Goal: Task Accomplishment & Management: Manage account settings

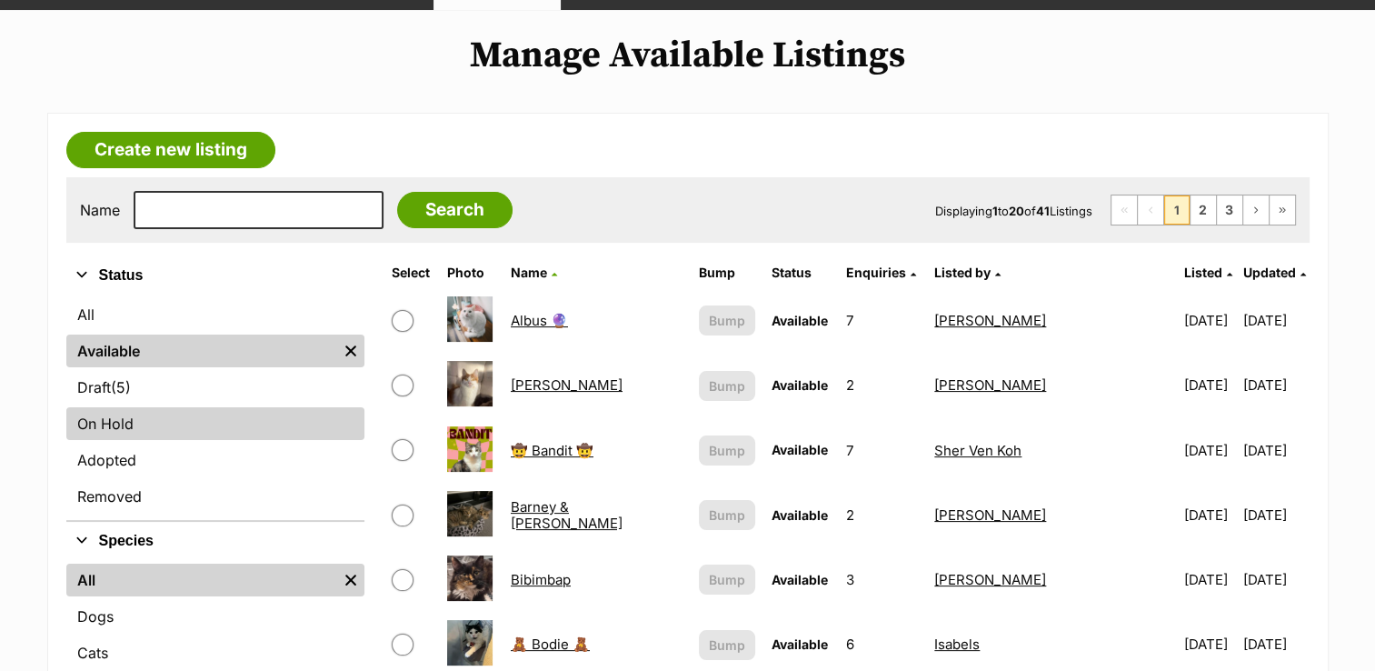
click at [153, 412] on link "On Hold" at bounding box center [215, 423] width 298 height 33
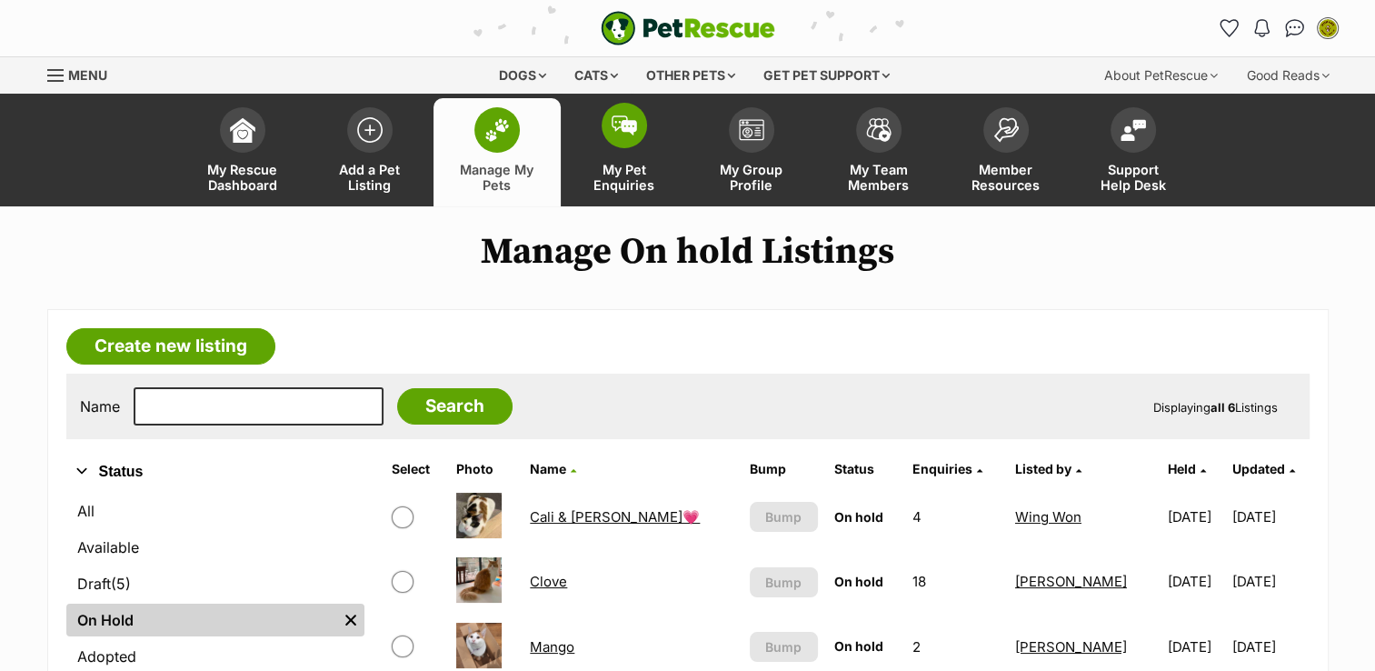
click at [611, 184] on span "My Pet Enquiries" at bounding box center [624, 177] width 82 height 31
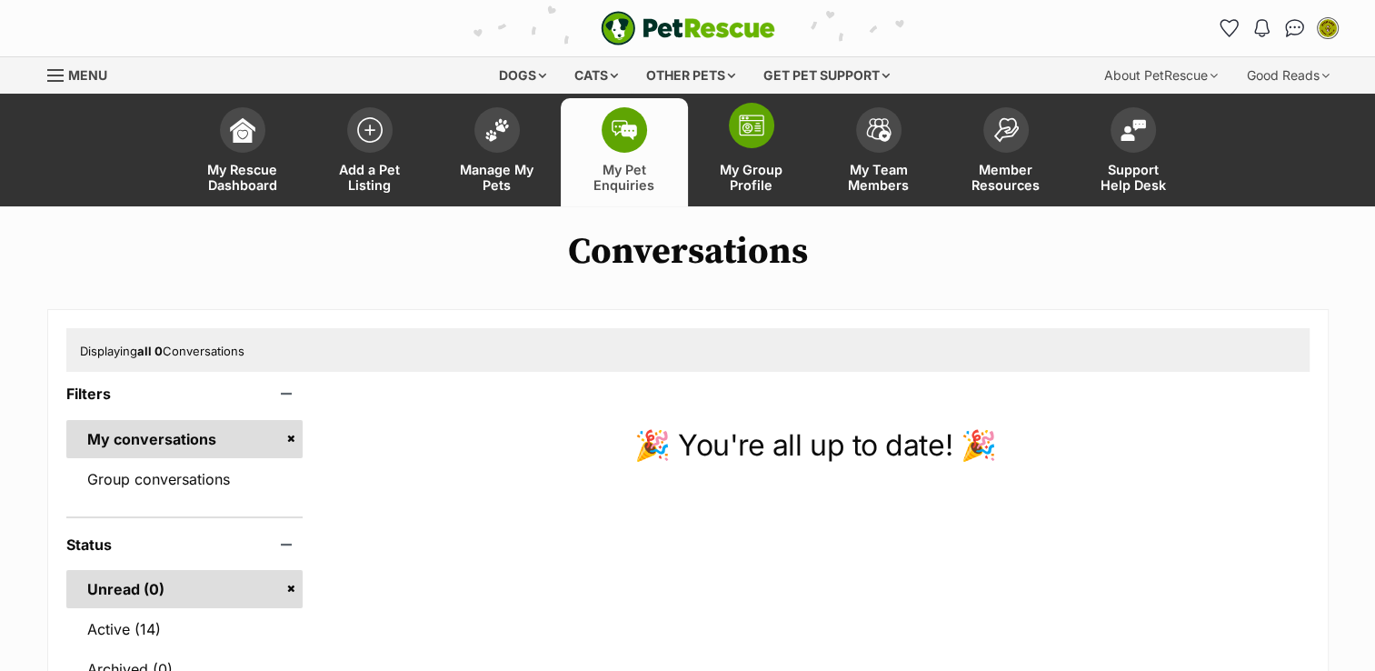
click at [752, 144] on span at bounding box center [751, 125] width 45 height 45
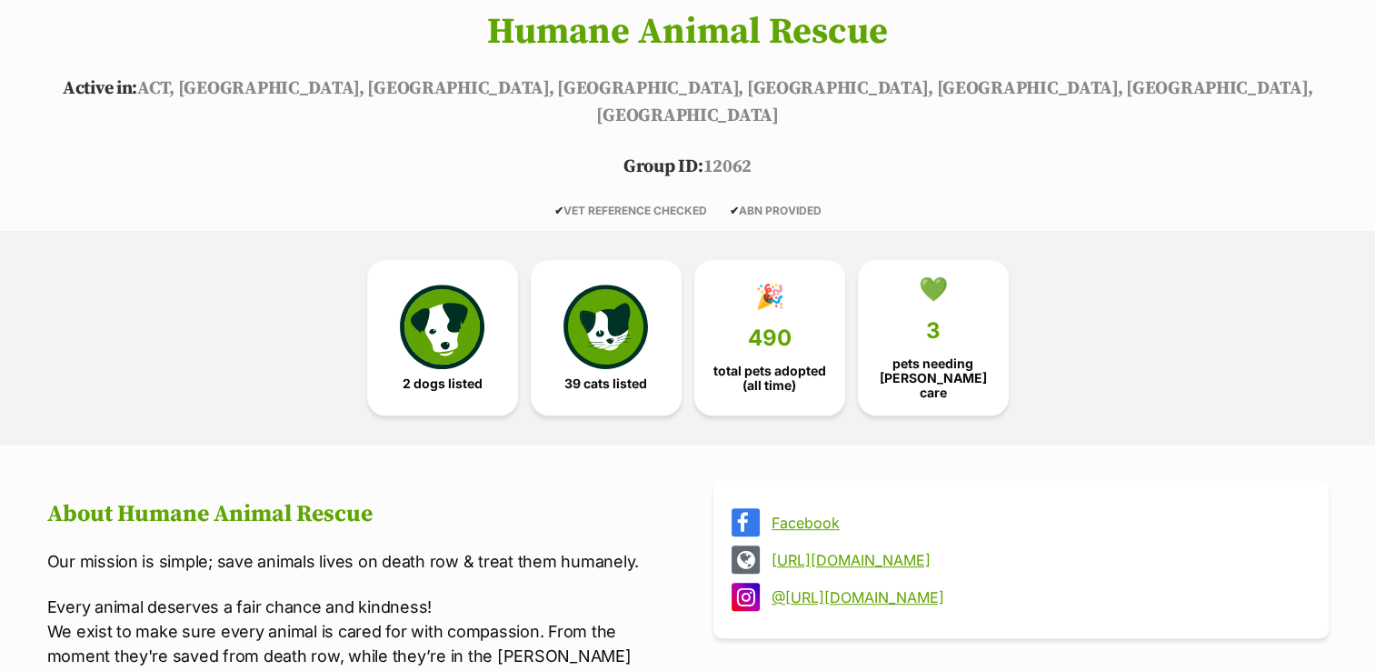
scroll to position [839, 0]
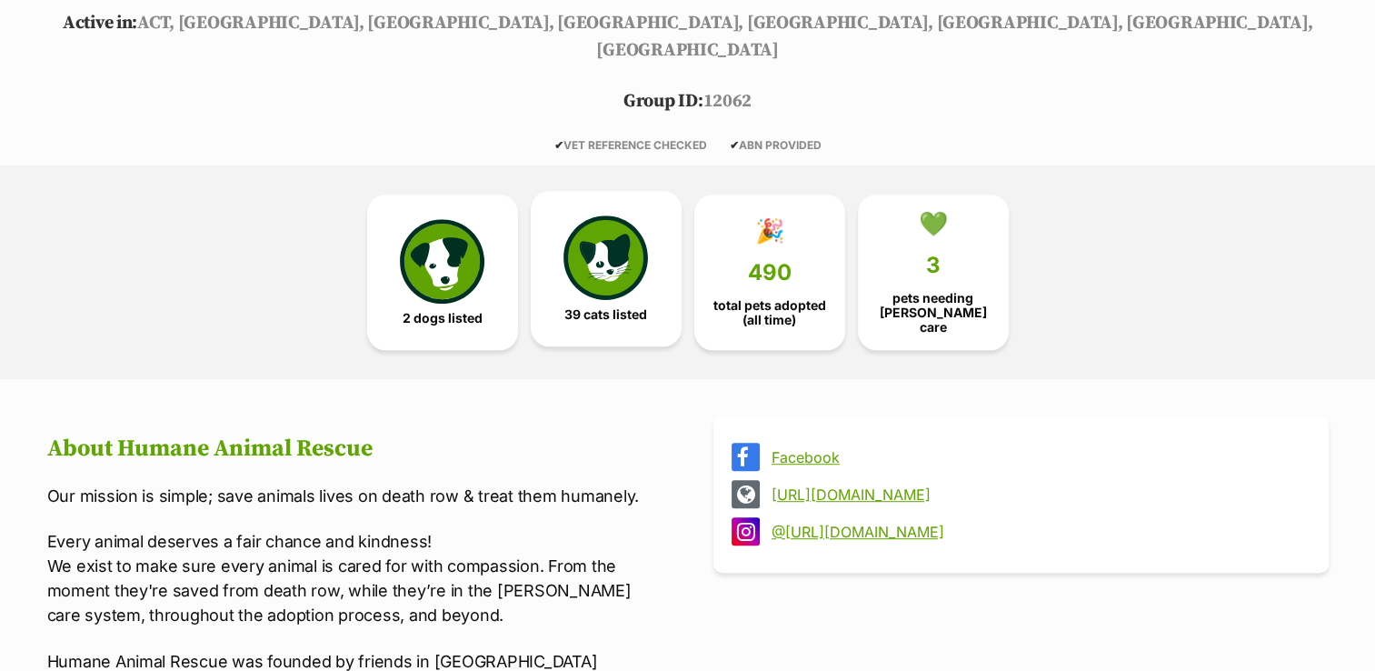
click at [588, 253] on img at bounding box center [605, 257] width 84 height 84
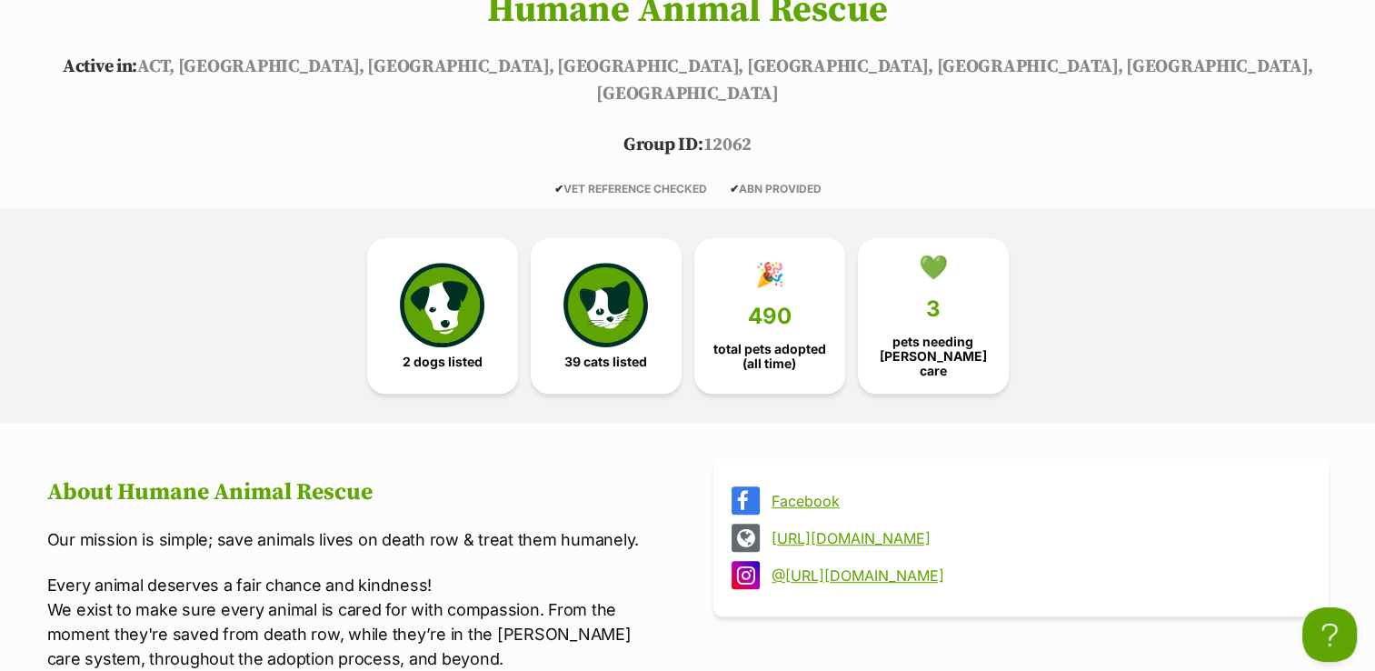
scroll to position [778, 0]
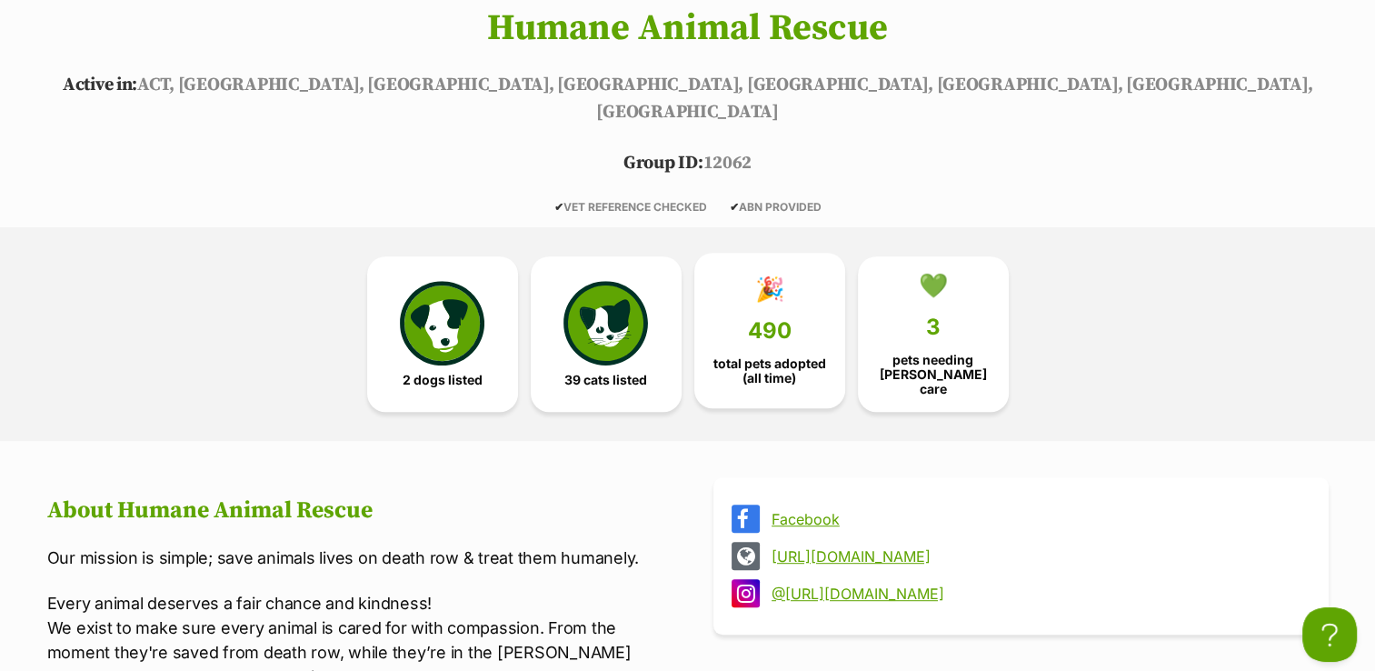
click at [760, 275] on div "🎉" at bounding box center [769, 288] width 29 height 27
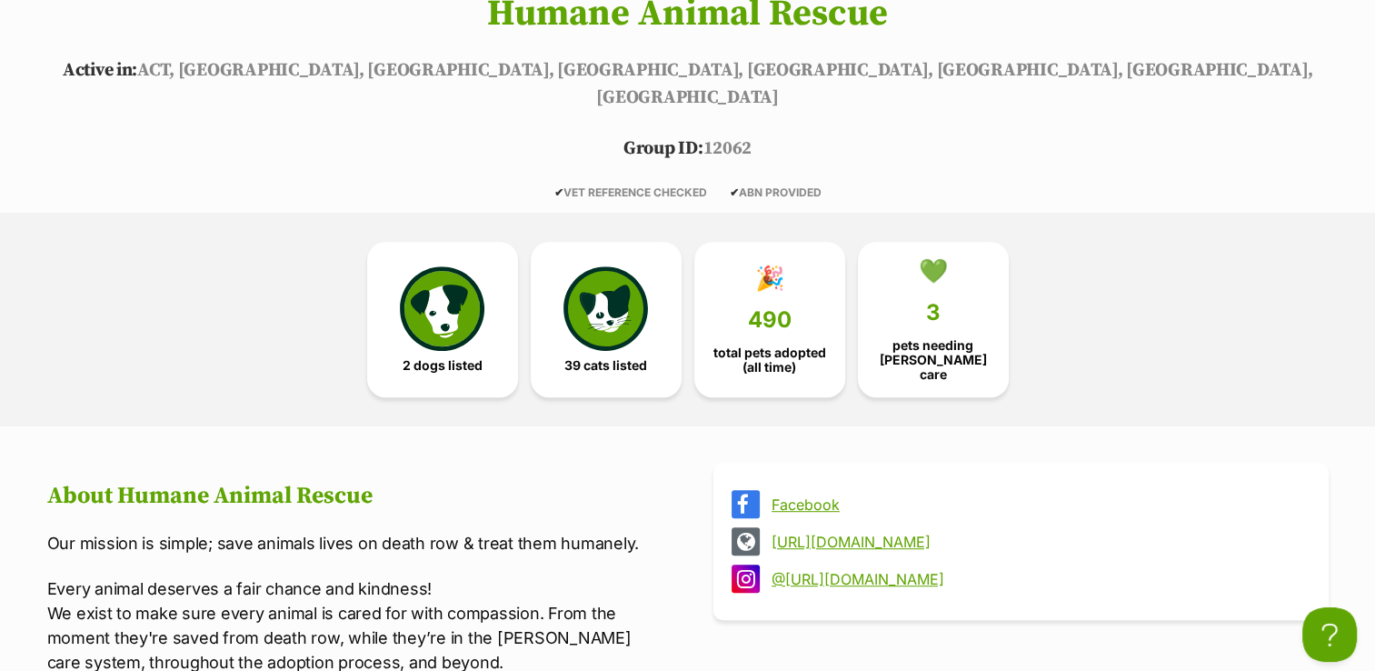
scroll to position [592, 0]
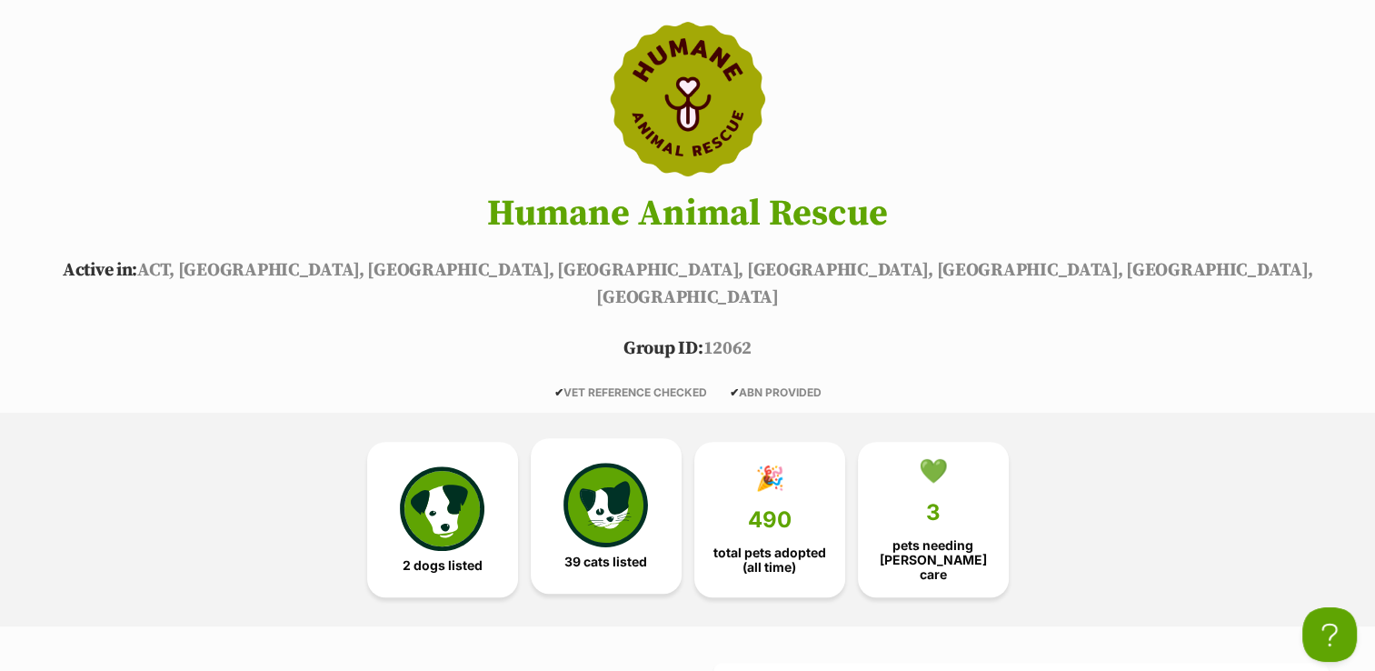
click at [621, 462] on img at bounding box center [605, 504] width 84 height 84
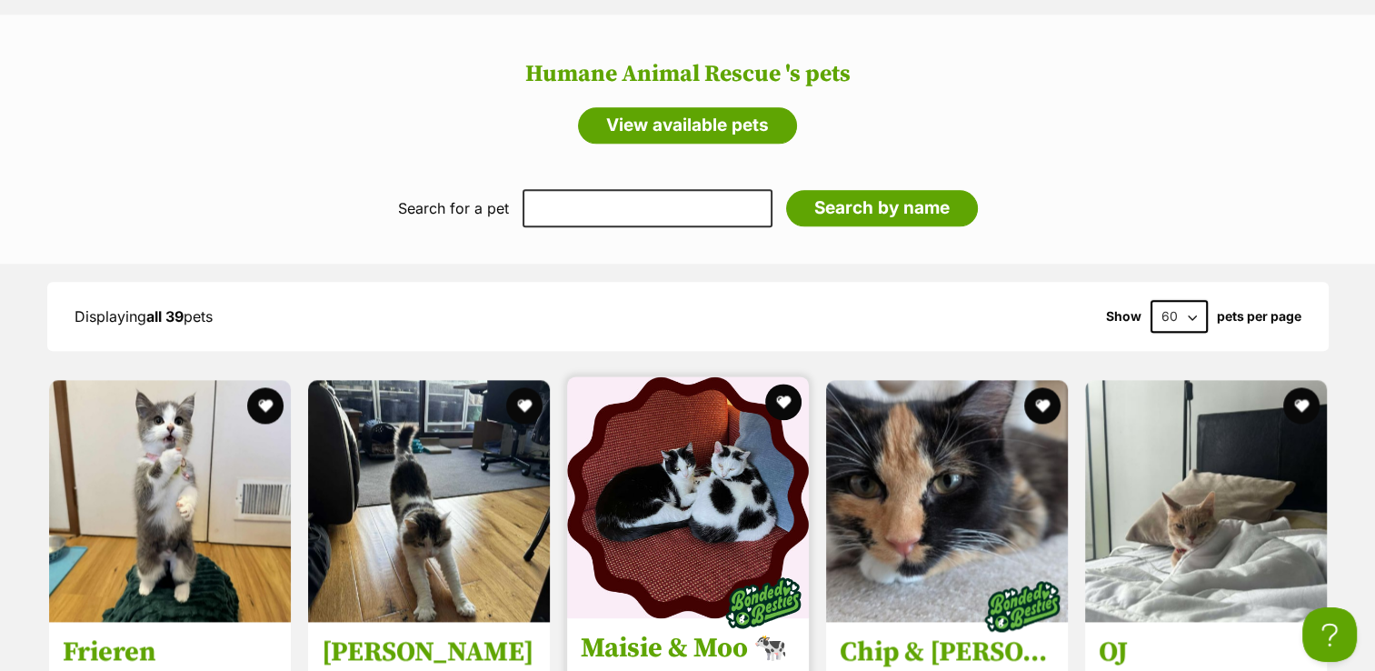
click at [712, 485] on img at bounding box center [688, 497] width 242 height 242
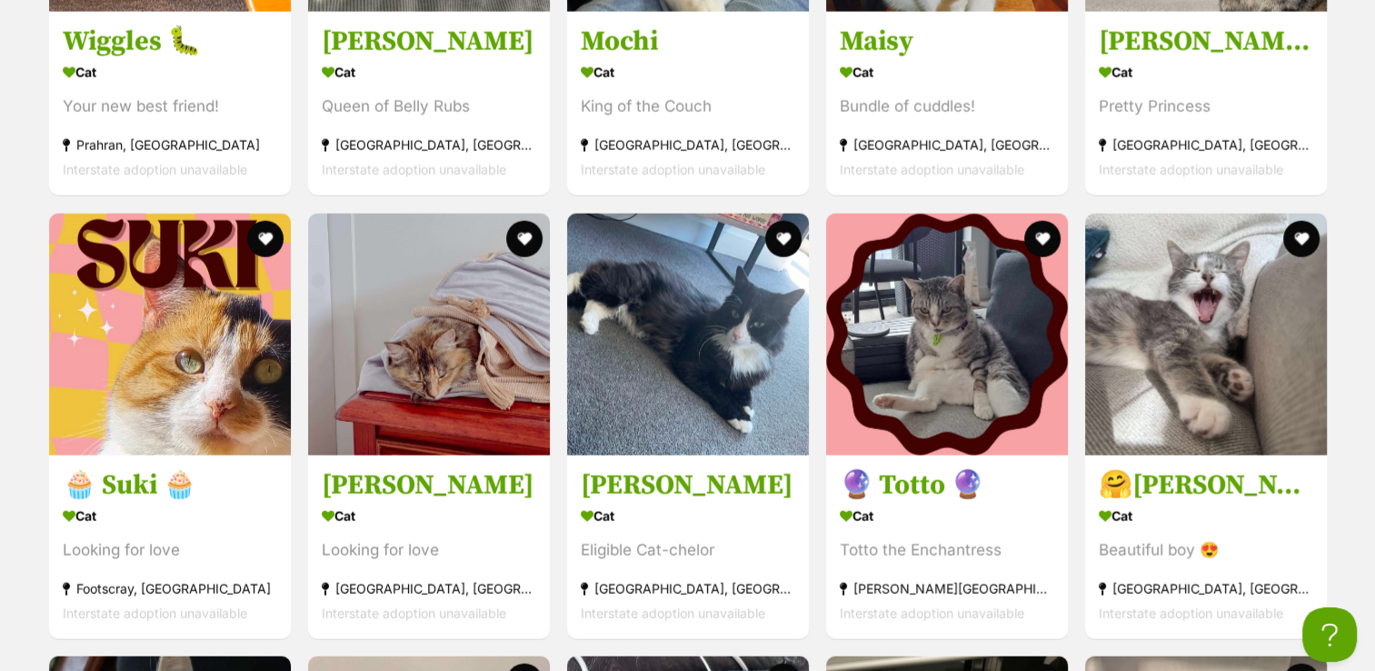
scroll to position [4136, 0]
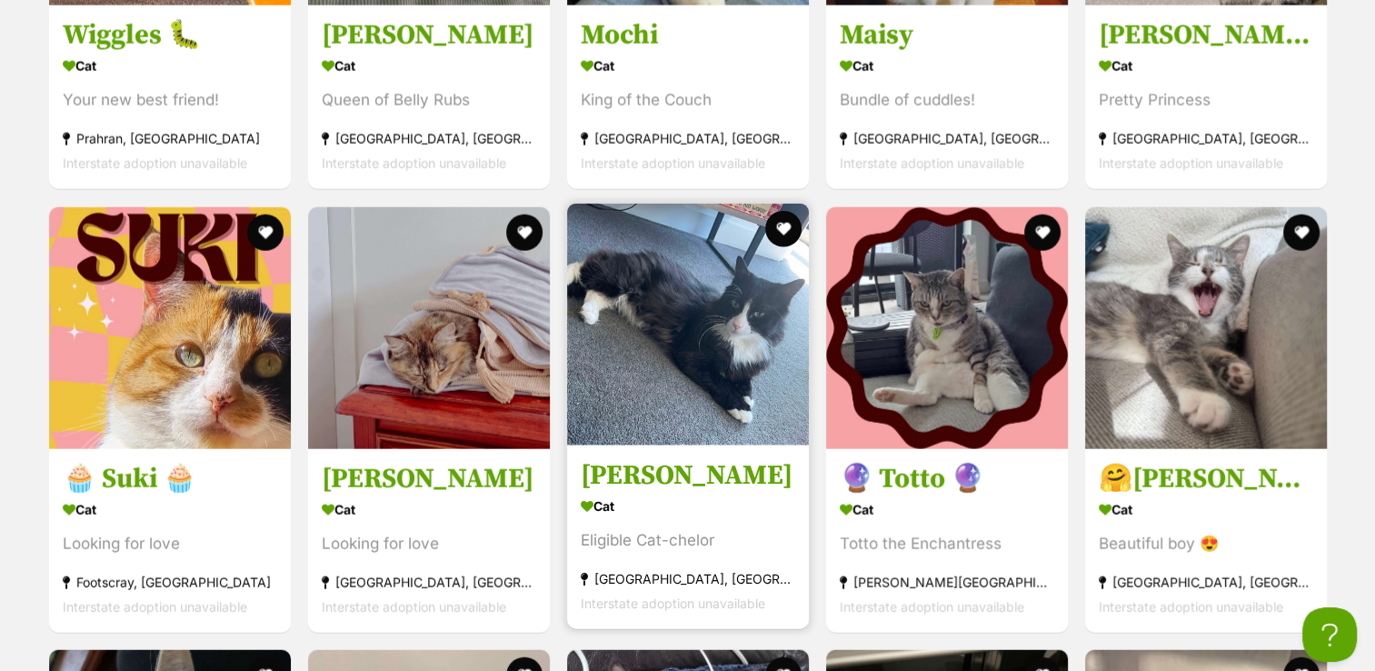
click at [647, 358] on img at bounding box center [688, 325] width 242 height 242
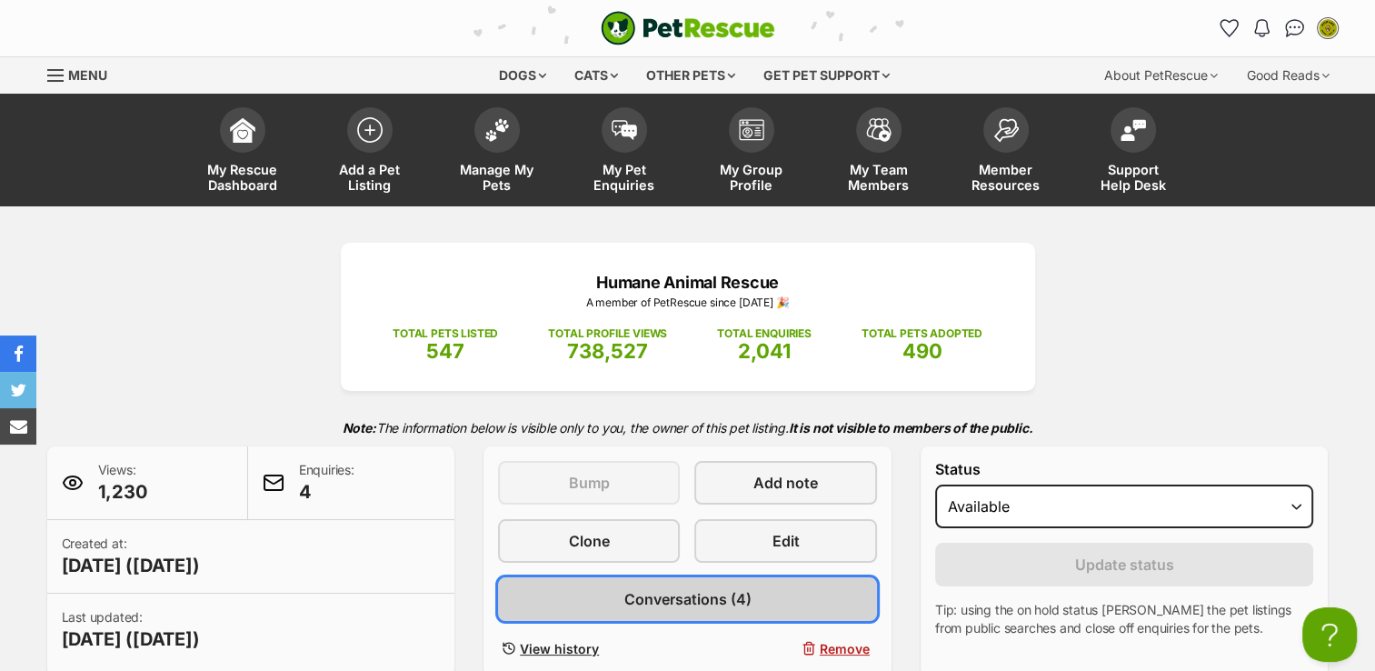
click at [671, 595] on span "Conversations (4)" at bounding box center [686, 599] width 127 height 22
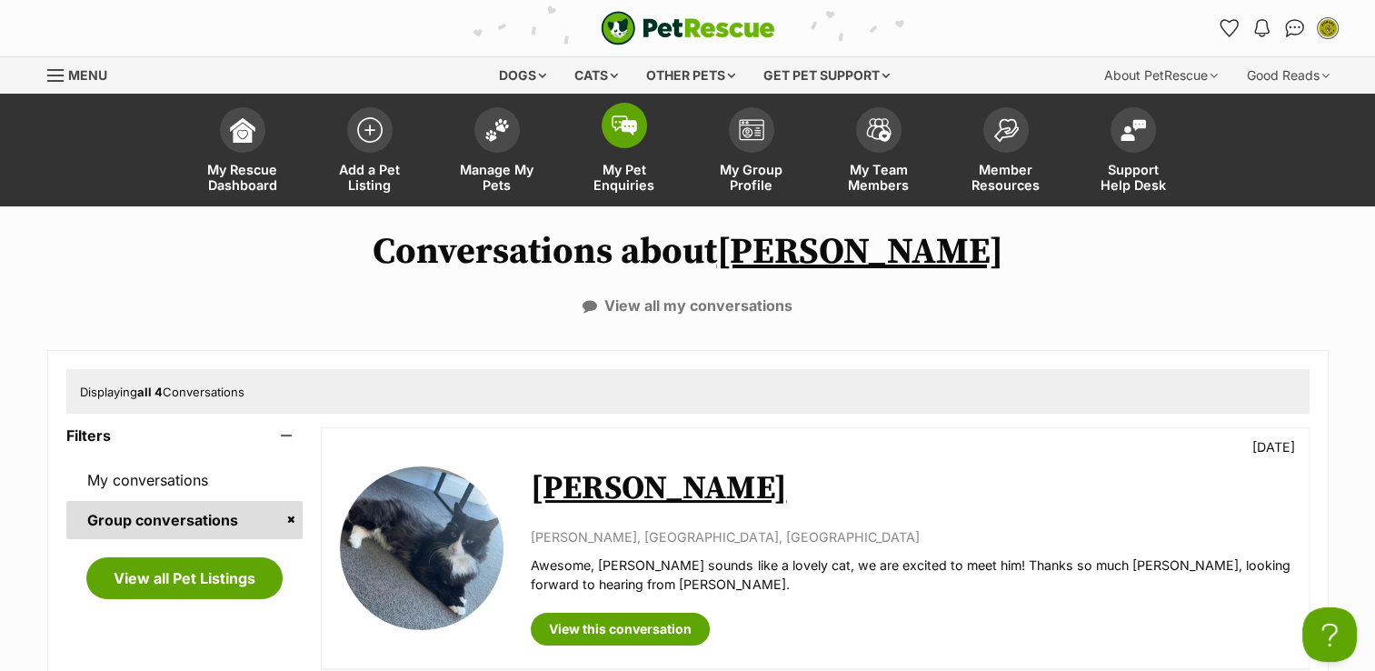
click at [634, 147] on link "My Pet Enquiries" at bounding box center [624, 152] width 127 height 108
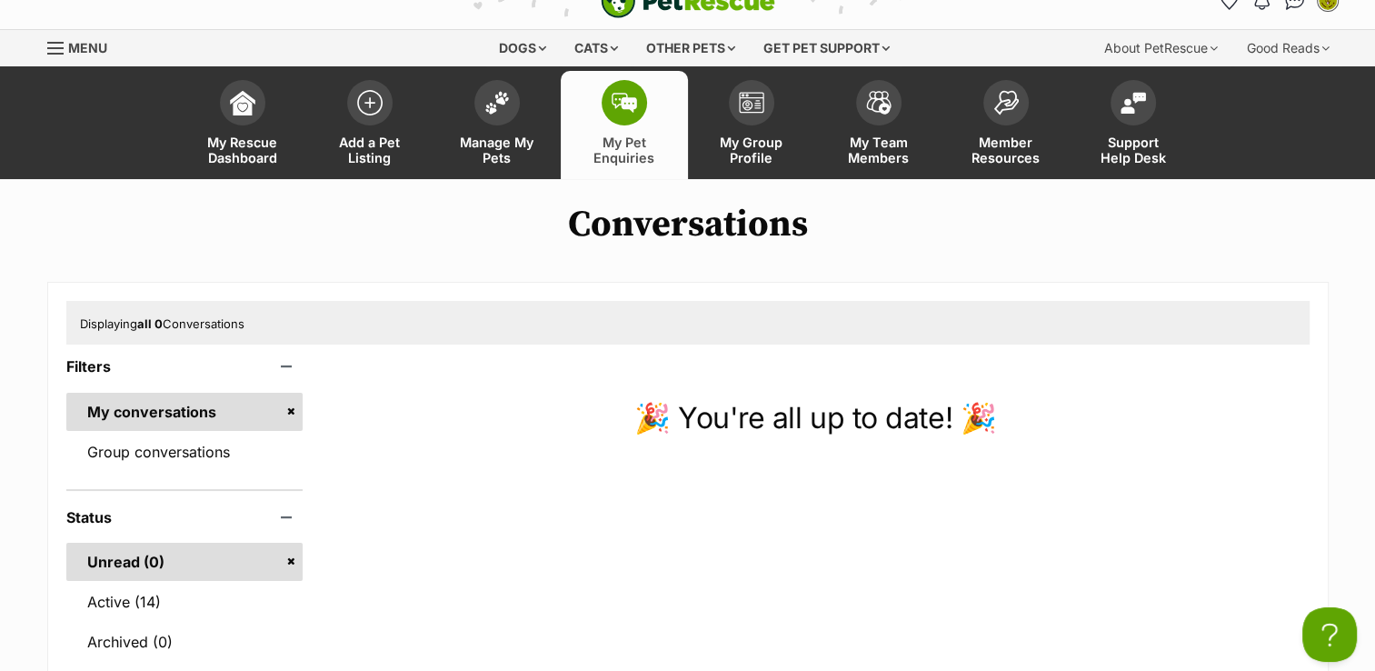
scroll to position [25, 0]
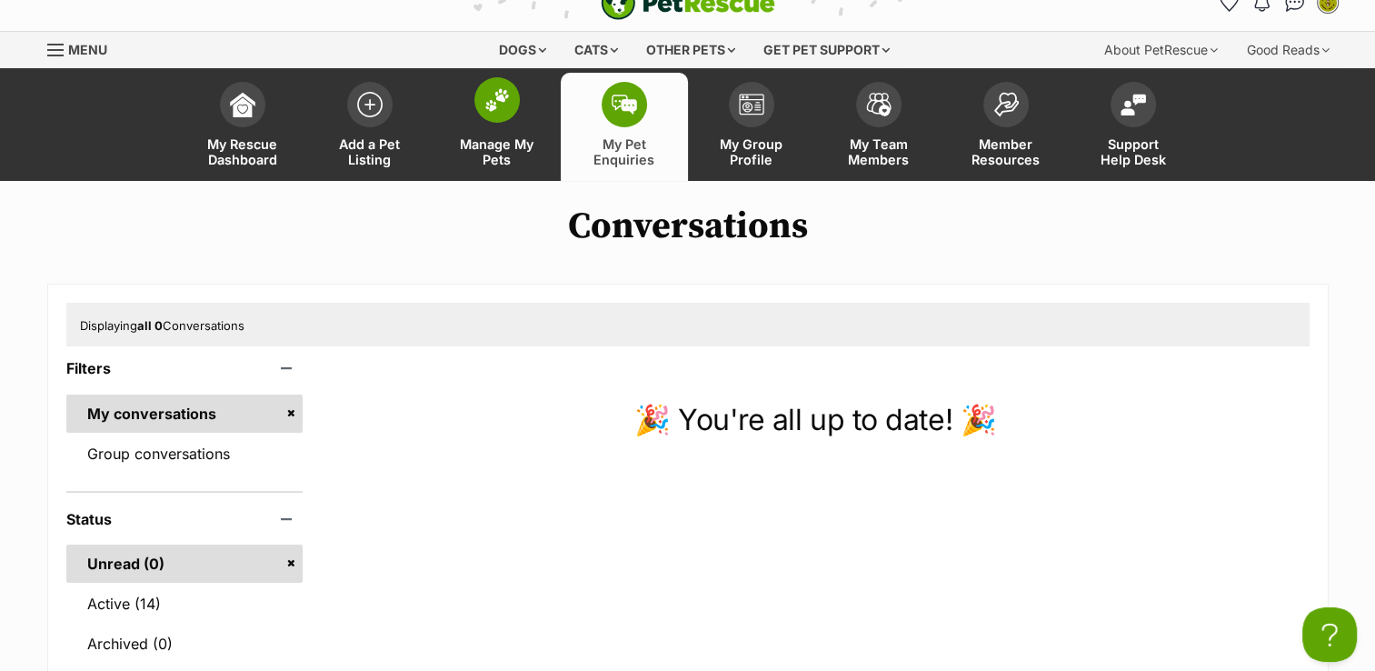
click at [494, 115] on span at bounding box center [496, 99] width 45 height 45
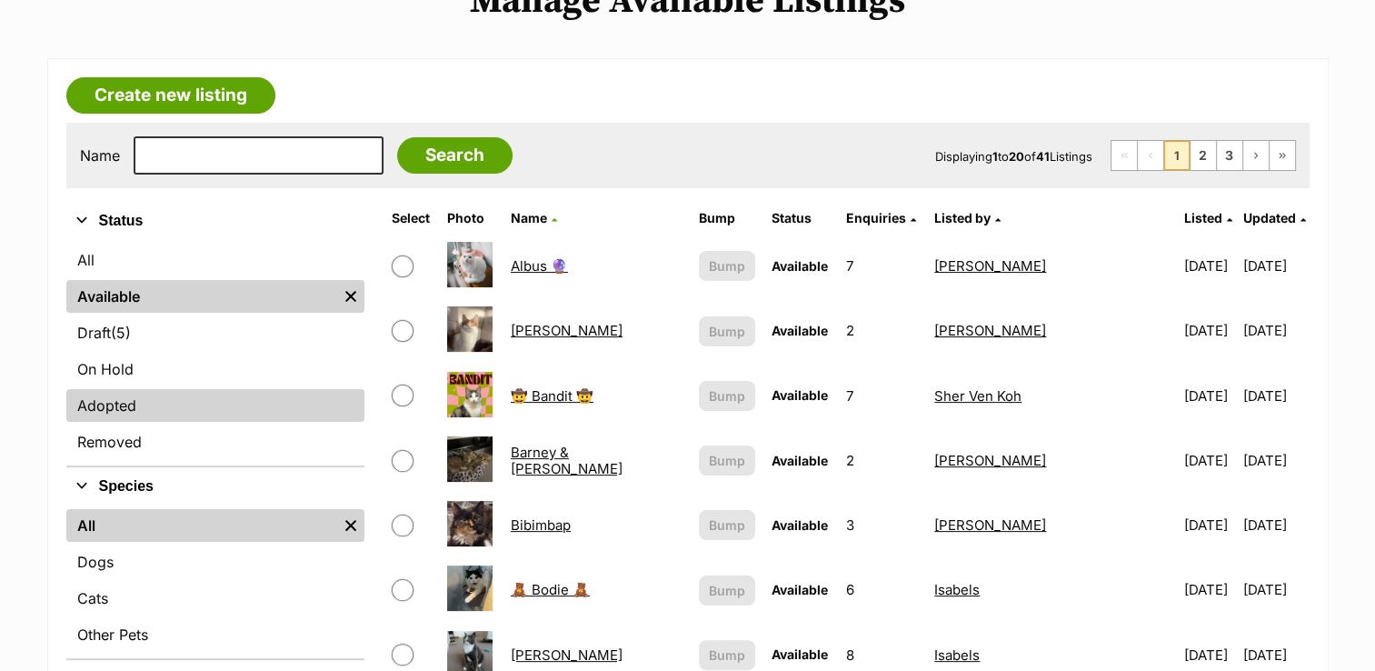
scroll to position [253, 0]
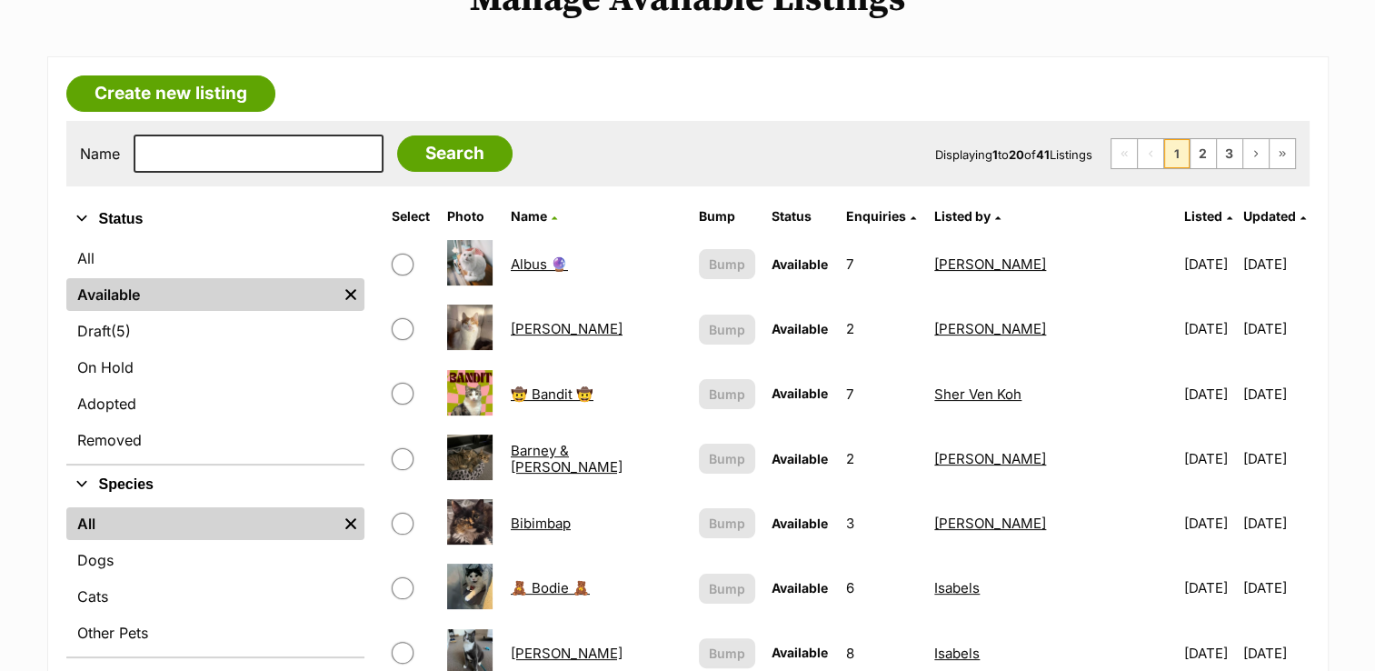
click at [575, 454] on link "Barney & Fred" at bounding box center [567, 458] width 112 height 33
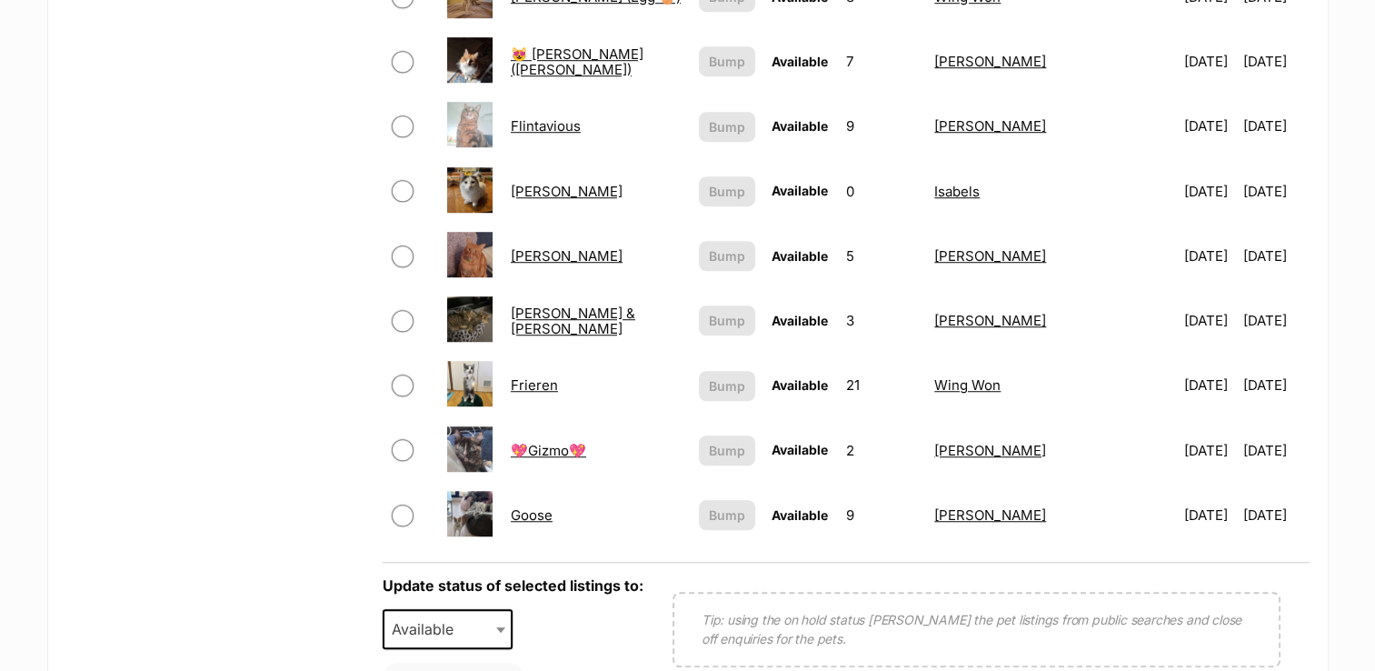
scroll to position [1234, 0]
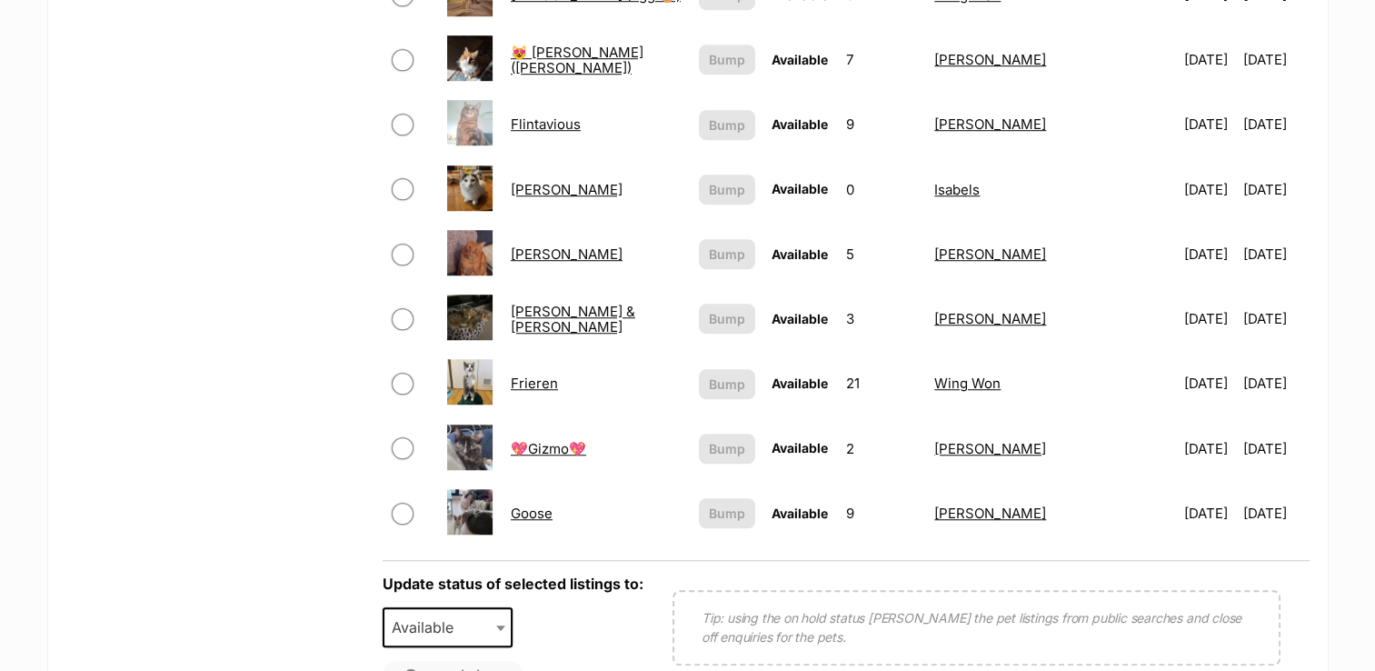
click at [545, 378] on link "Frieren" at bounding box center [534, 382] width 47 height 17
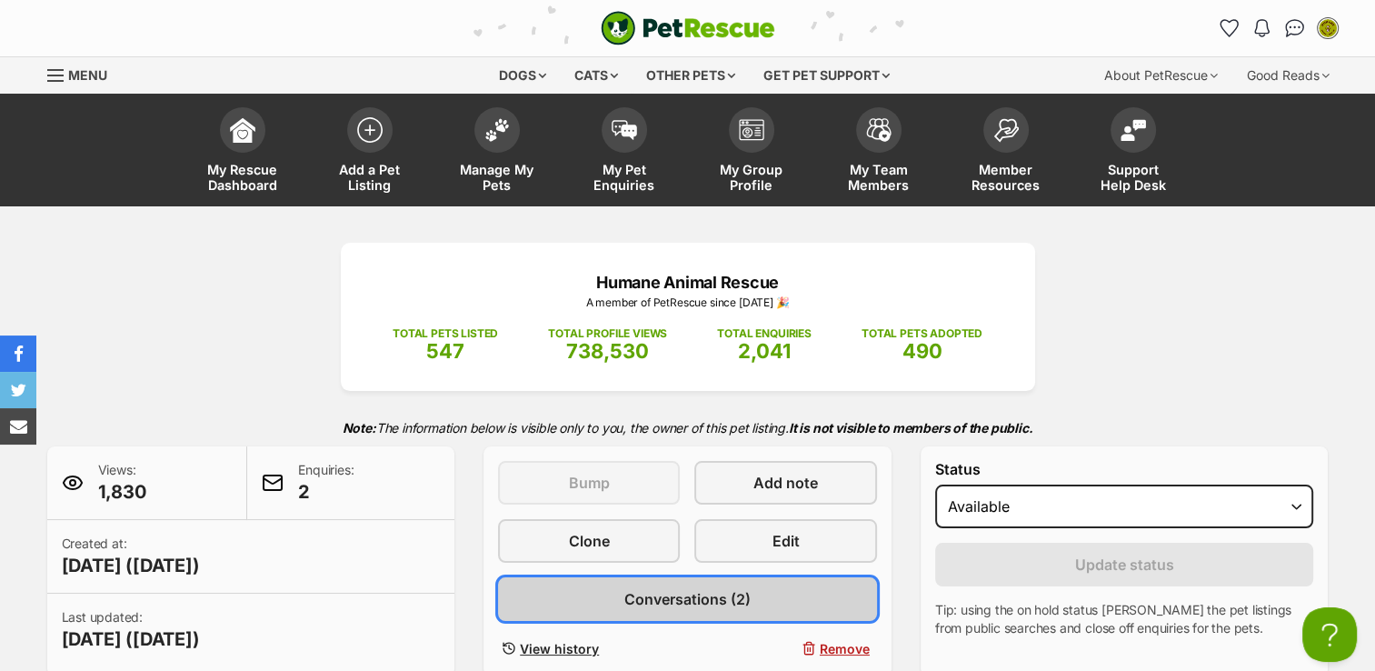
click at [631, 598] on span "Conversations (2)" at bounding box center [687, 599] width 126 height 22
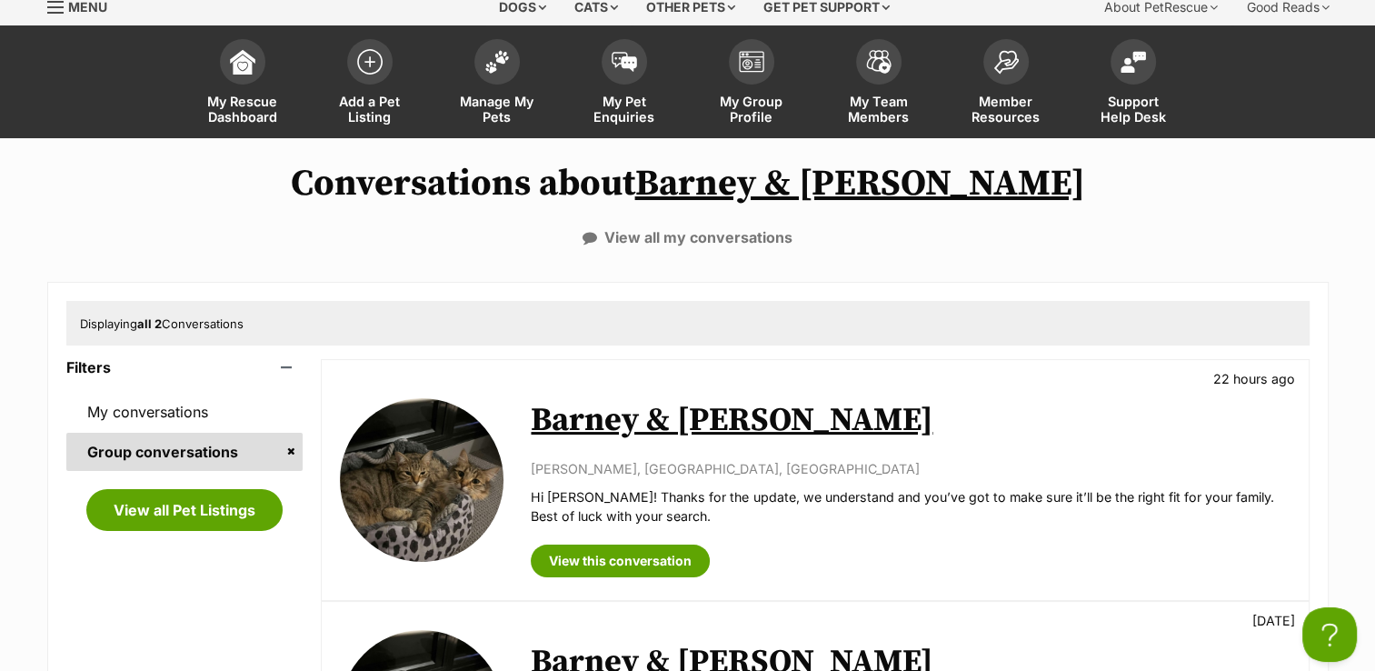
scroll to position [75, 0]
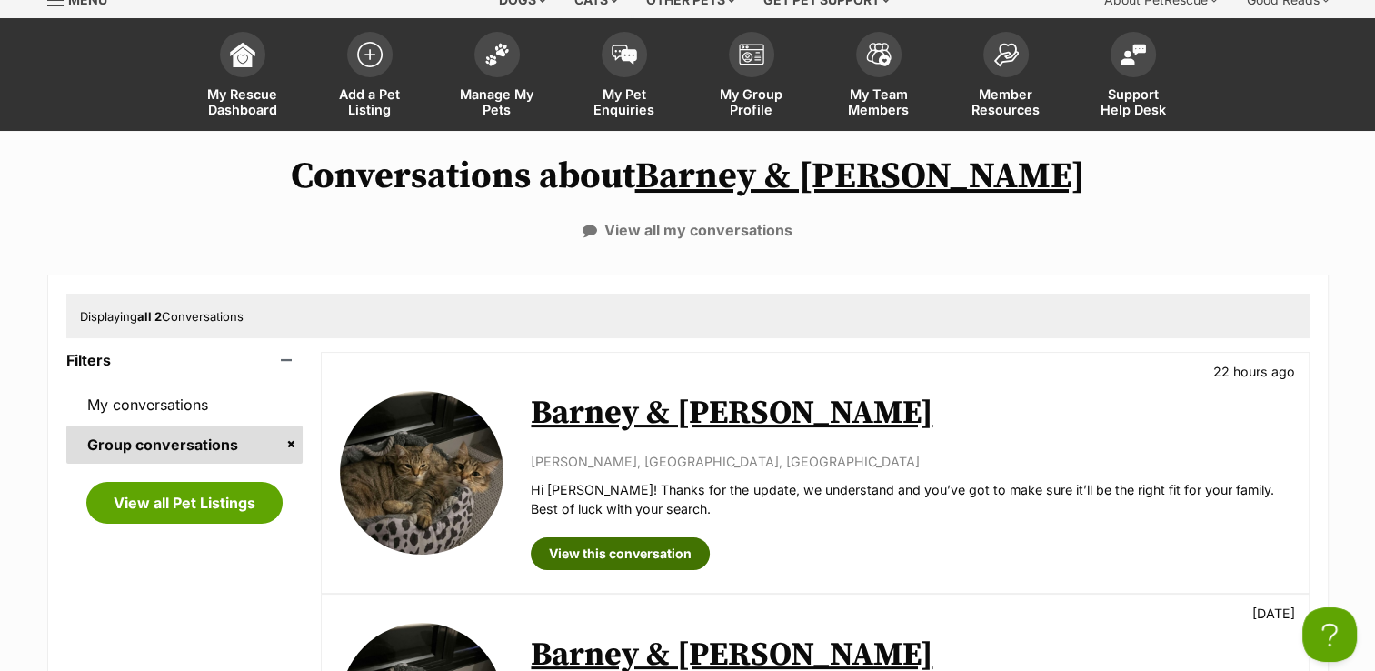
click at [642, 551] on link "View this conversation" at bounding box center [620, 553] width 179 height 33
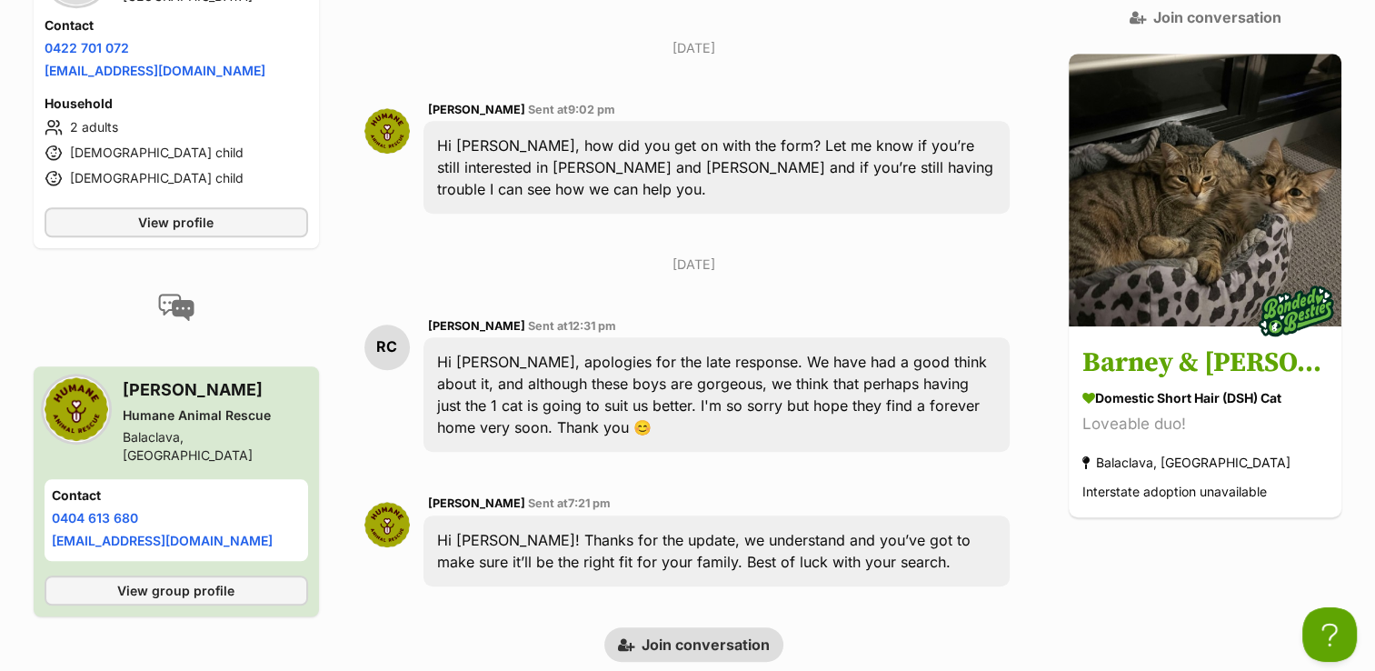
scroll to position [1465, 0]
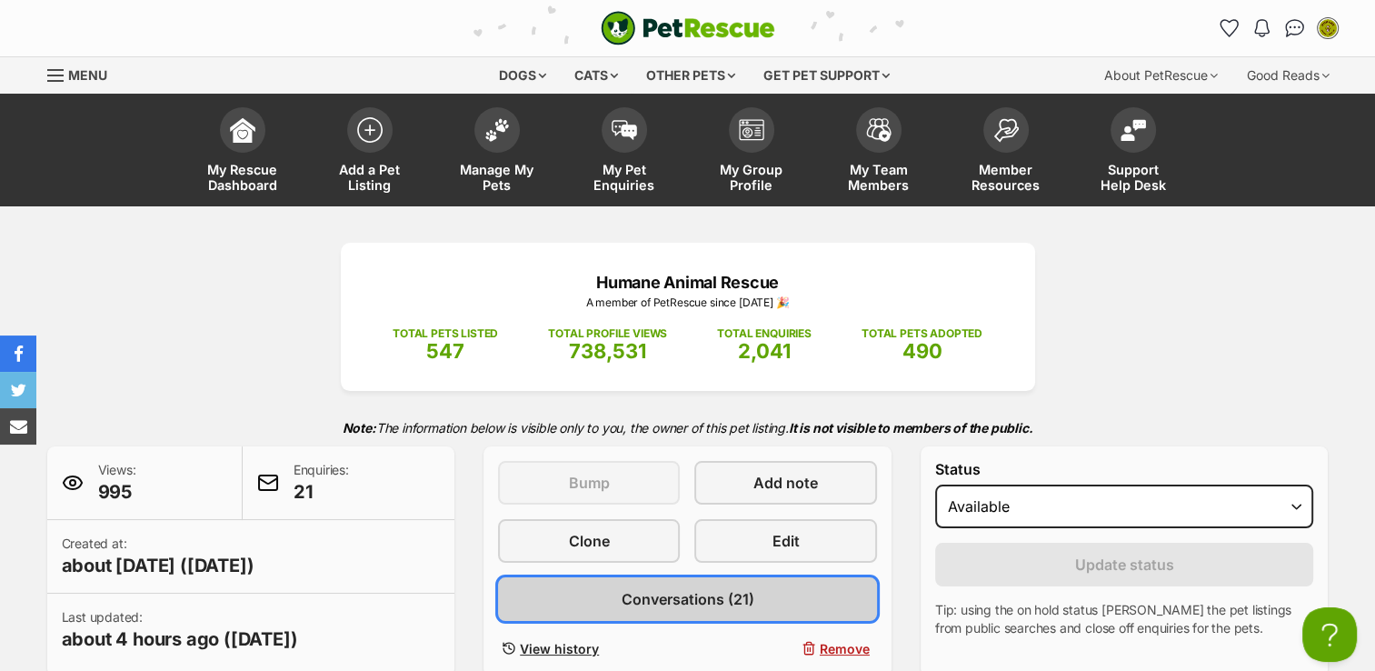
click at [567, 587] on link "Conversations (21)" at bounding box center [687, 599] width 379 height 44
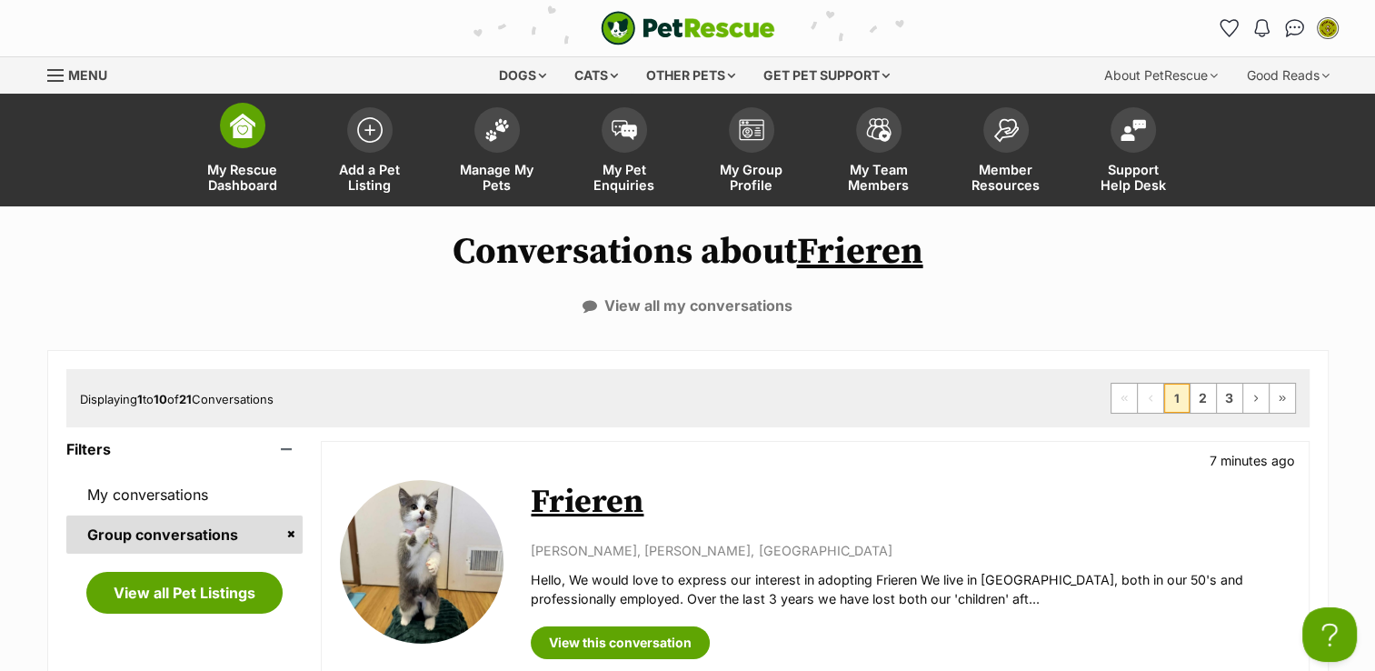
click at [231, 155] on link "My Rescue Dashboard" at bounding box center [242, 152] width 127 height 108
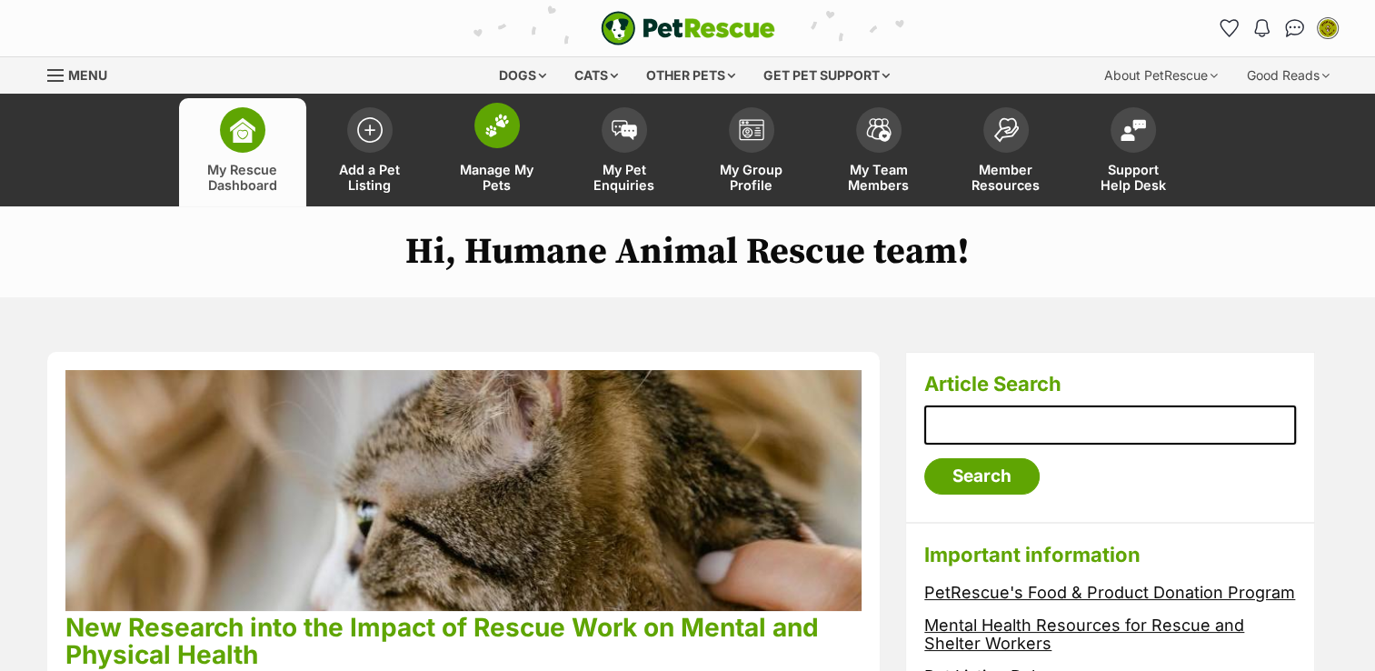
click at [506, 144] on span at bounding box center [496, 125] width 45 height 45
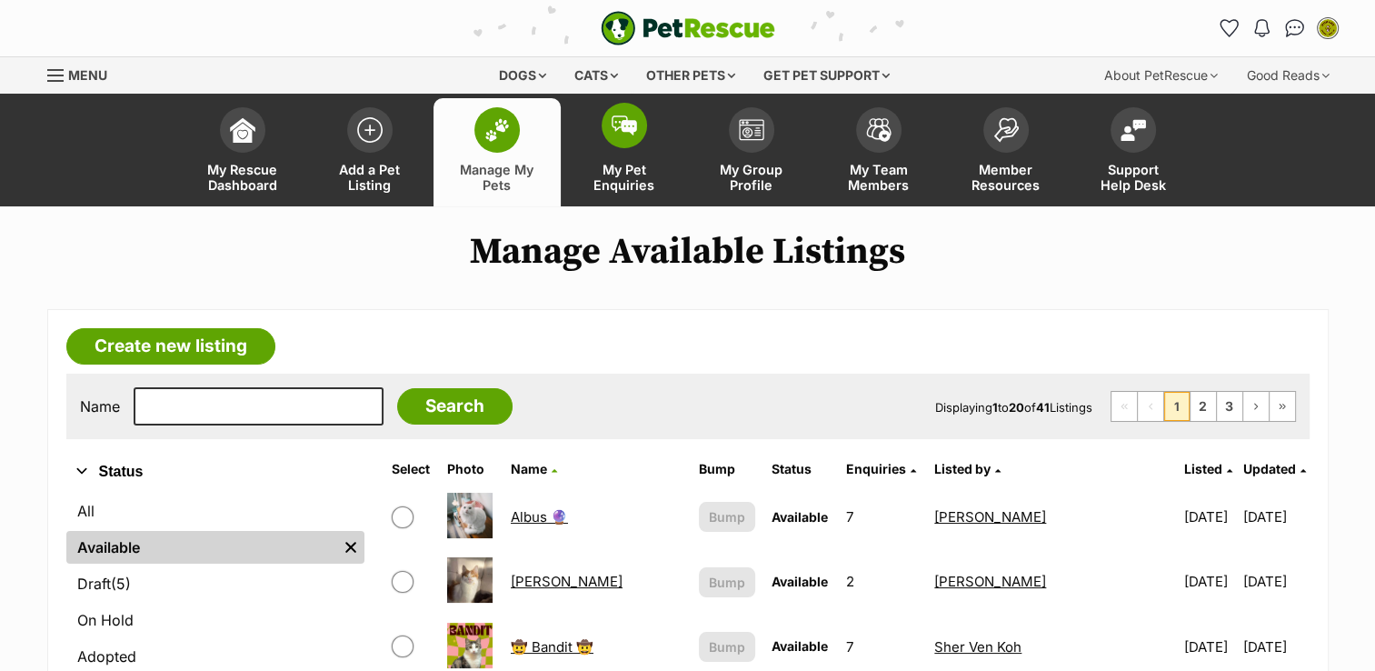
click at [630, 131] on img at bounding box center [623, 125] width 25 height 20
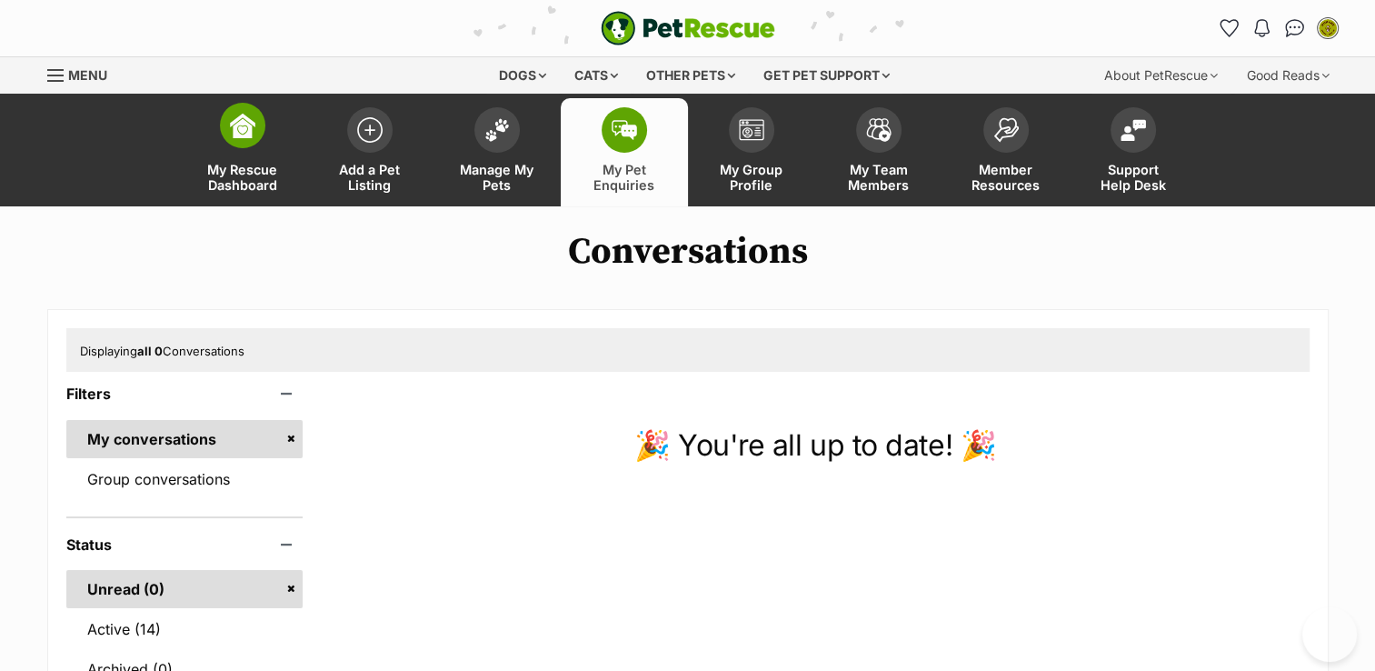
click at [254, 120] on span at bounding box center [242, 125] width 45 height 45
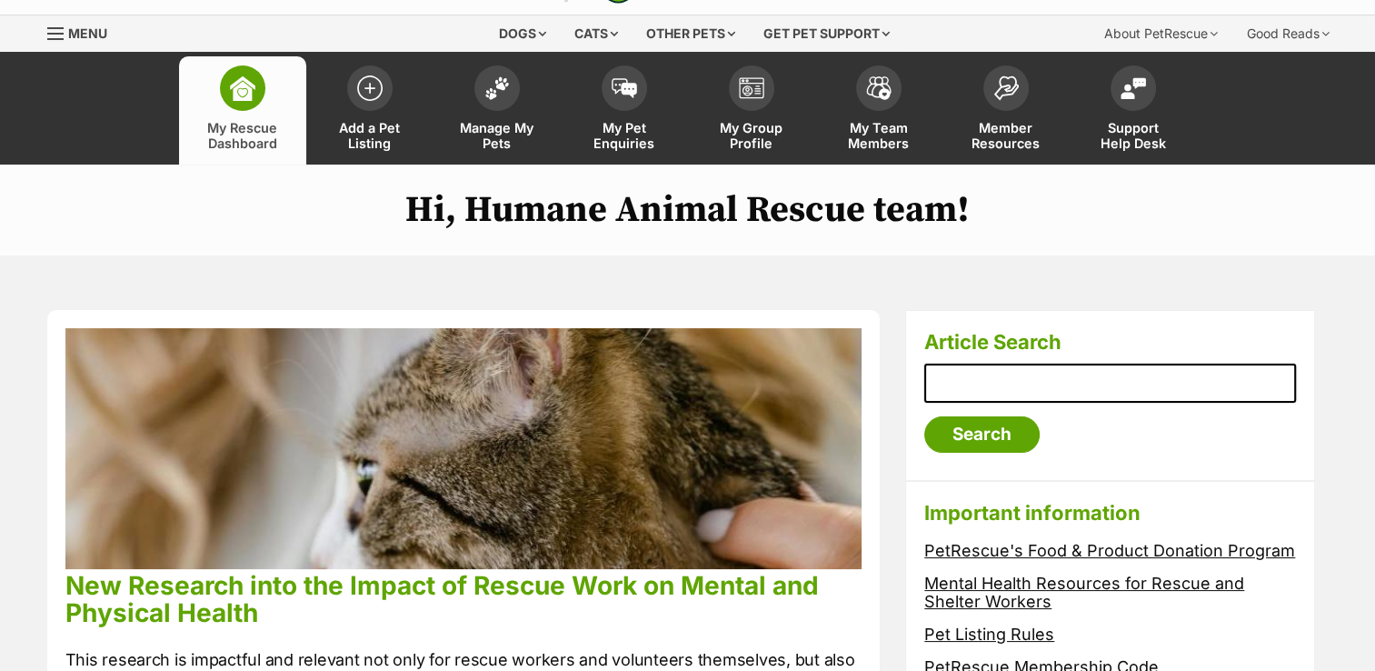
scroll to position [43, 0]
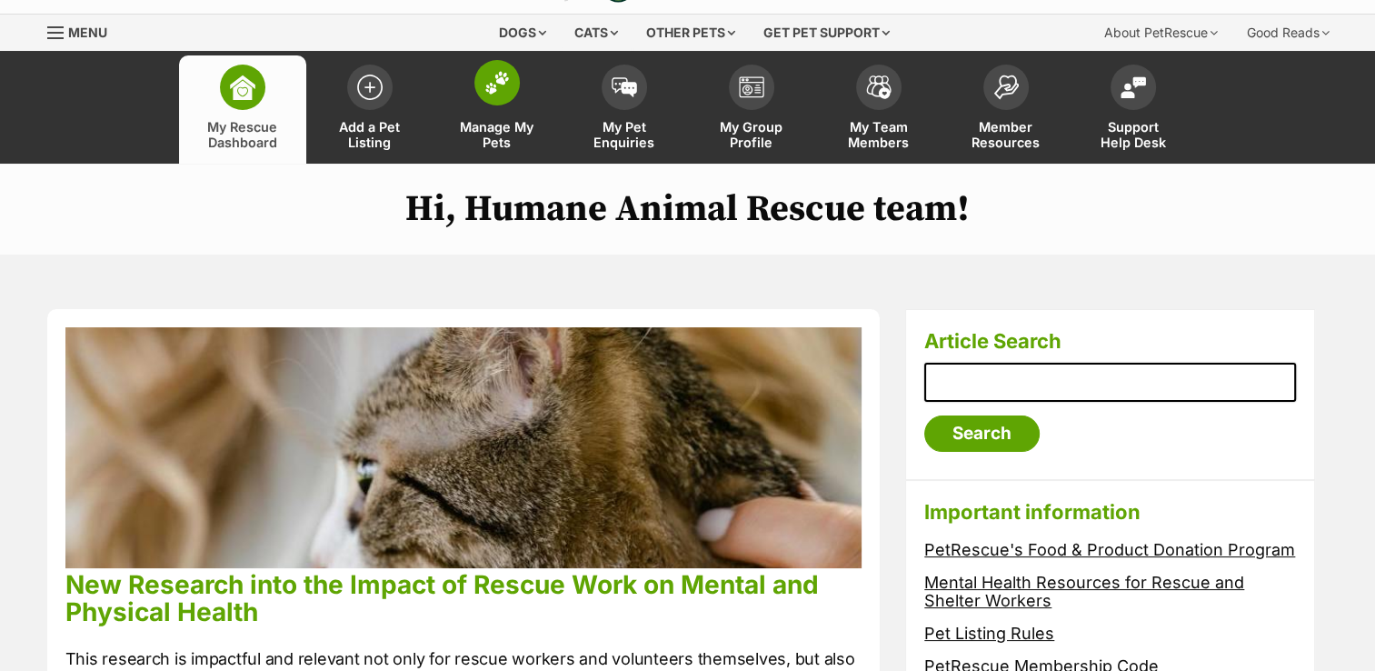
click at [477, 125] on span "Manage My Pets" at bounding box center [497, 134] width 82 height 31
click at [524, 106] on link "Manage My Pets" at bounding box center [496, 109] width 127 height 108
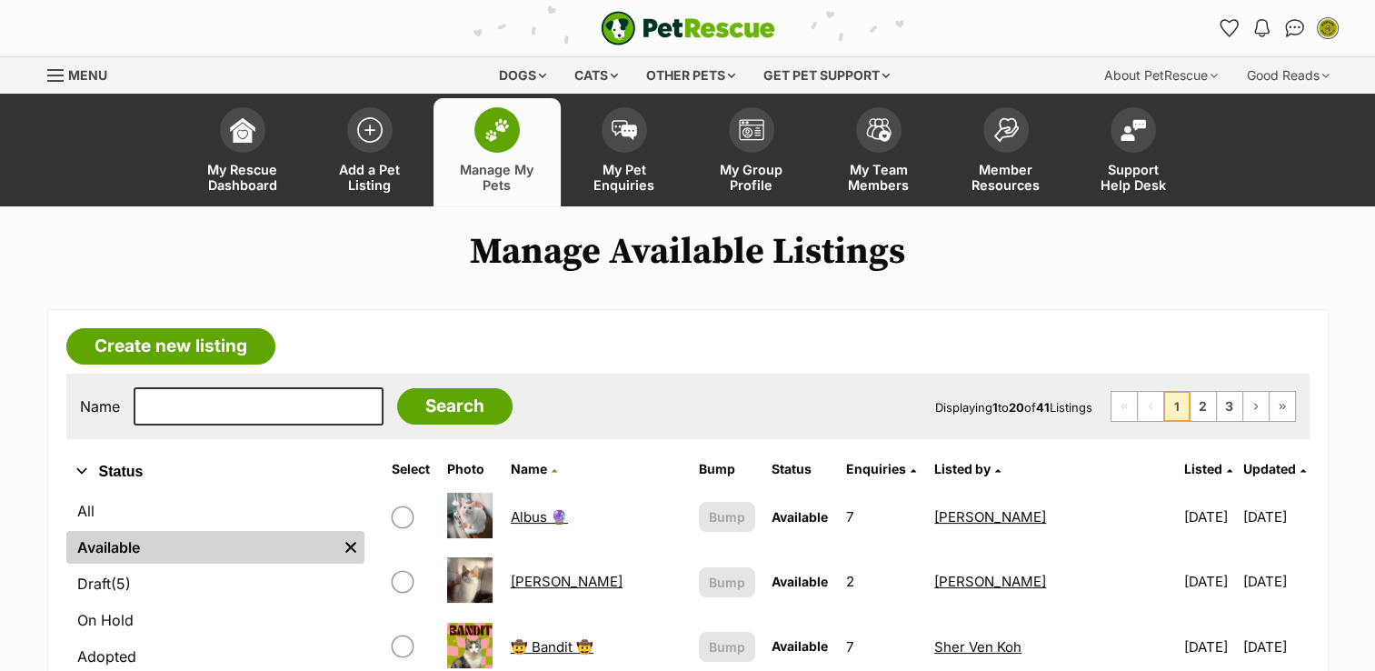
click at [524, 106] on link "Manage My Pets" at bounding box center [496, 152] width 127 height 108
